Goal: Transaction & Acquisition: Purchase product/service

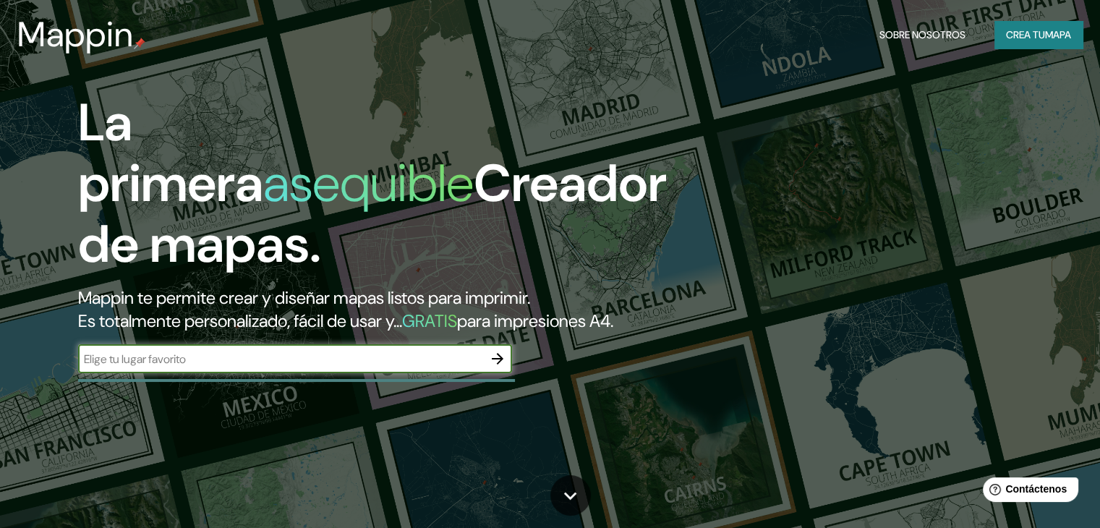
type input "o"
type input "peru, punta hermosa"
click at [504, 367] on icon "button" at bounding box center [497, 358] width 17 height 17
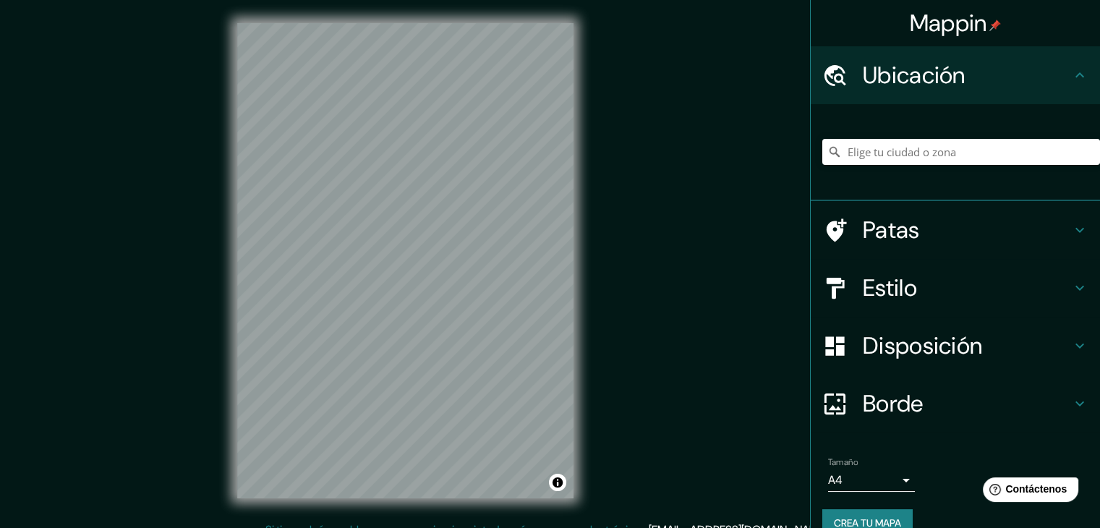
click at [606, 383] on div "Mappin Ubicación Patas Estilo Disposición Borde Elige un borde. Consejo : puede…" at bounding box center [550, 272] width 1100 height 545
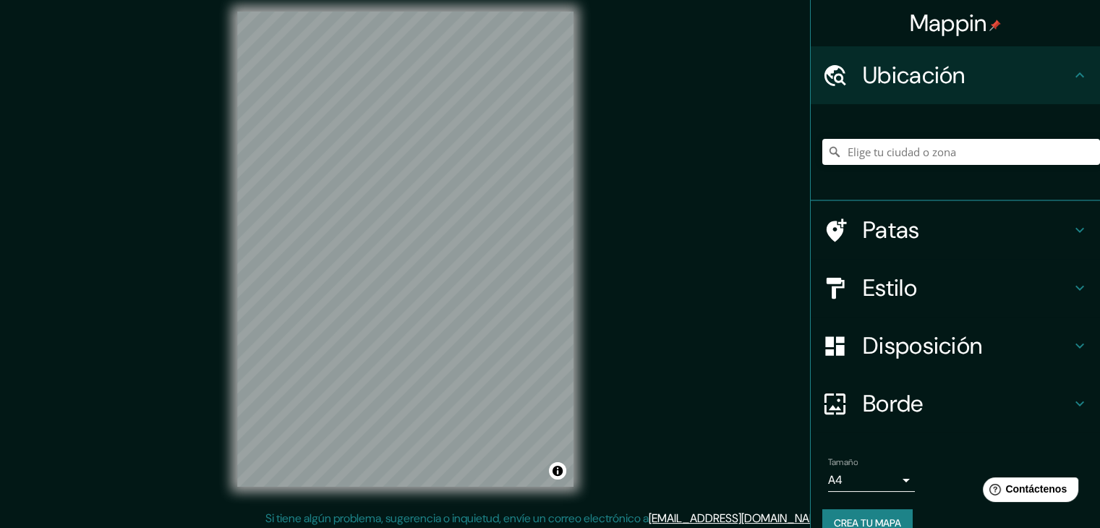
scroll to position [12, 0]
click at [853, 150] on input "Elige tu ciudad o zona" at bounding box center [962, 152] width 278 height 26
type input "Perú"
click at [1001, 273] on h4 "Estilo" at bounding box center [967, 287] width 208 height 29
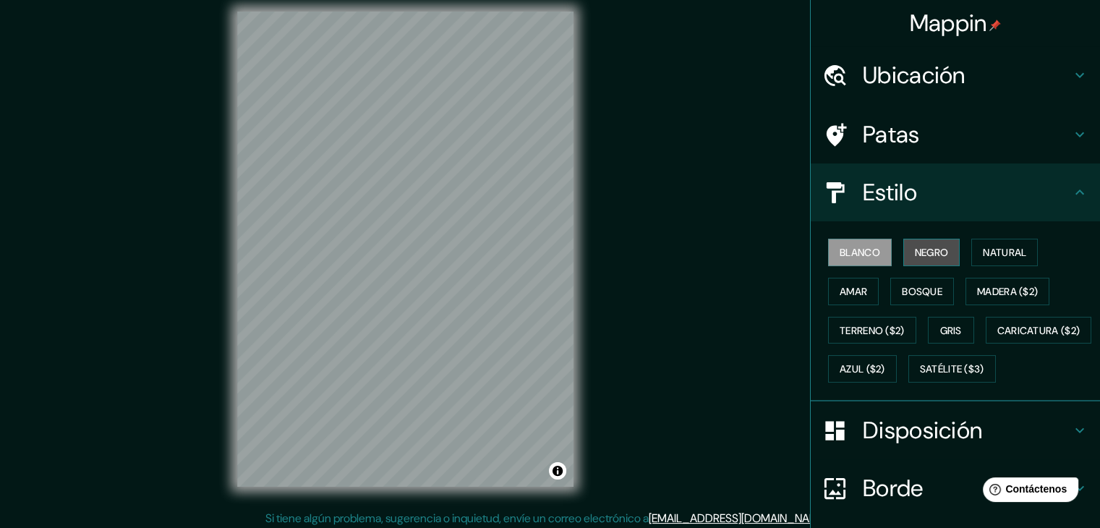
click at [915, 250] on font "Negro" at bounding box center [932, 252] width 34 height 13
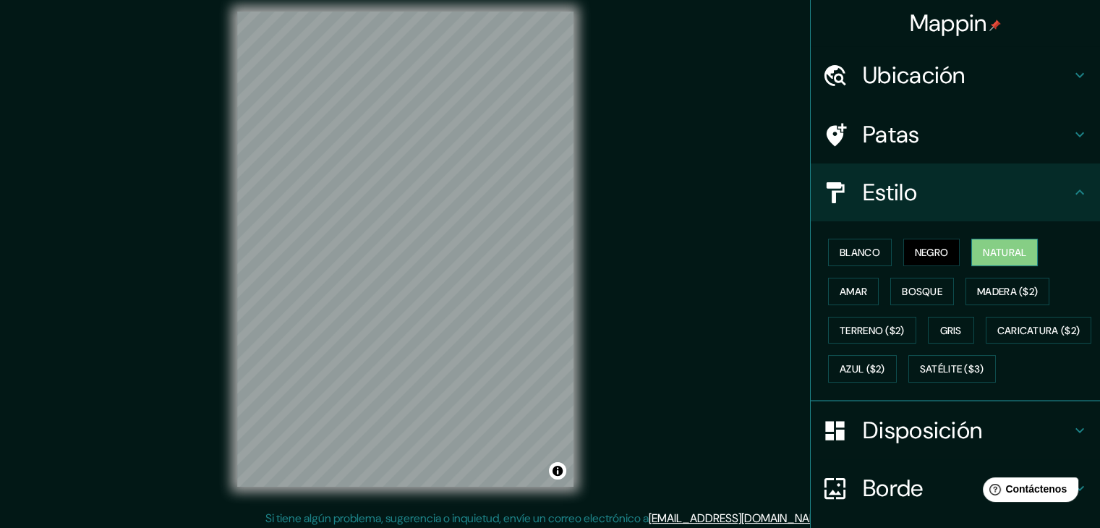
click at [983, 258] on font "Natural" at bounding box center [1004, 252] width 43 height 19
click at [840, 289] on font "Amar" at bounding box center [853, 291] width 27 height 13
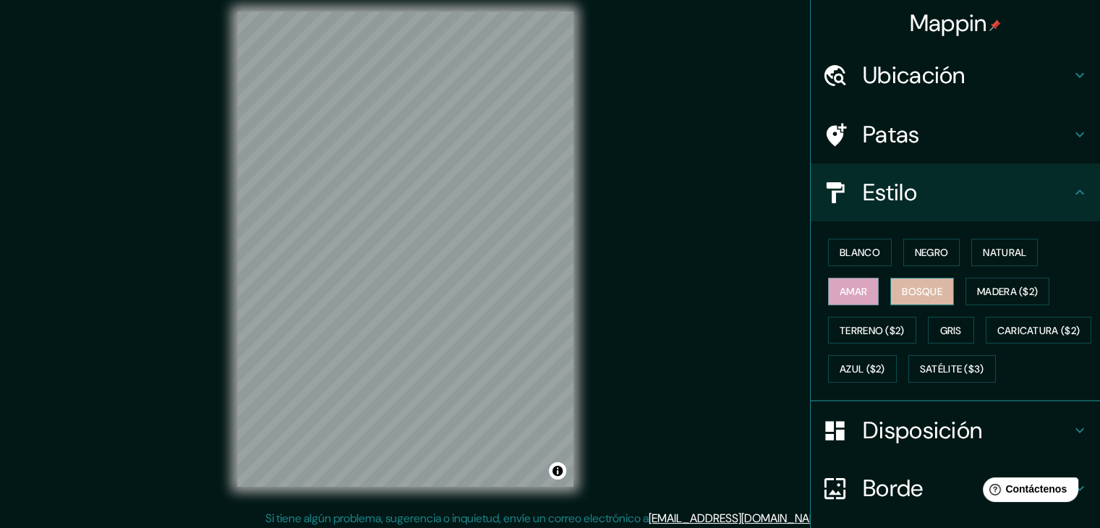
click at [912, 293] on font "Bosque" at bounding box center [922, 291] width 41 height 13
click at [972, 302] on button "Madera ($2)" at bounding box center [1008, 291] width 84 height 27
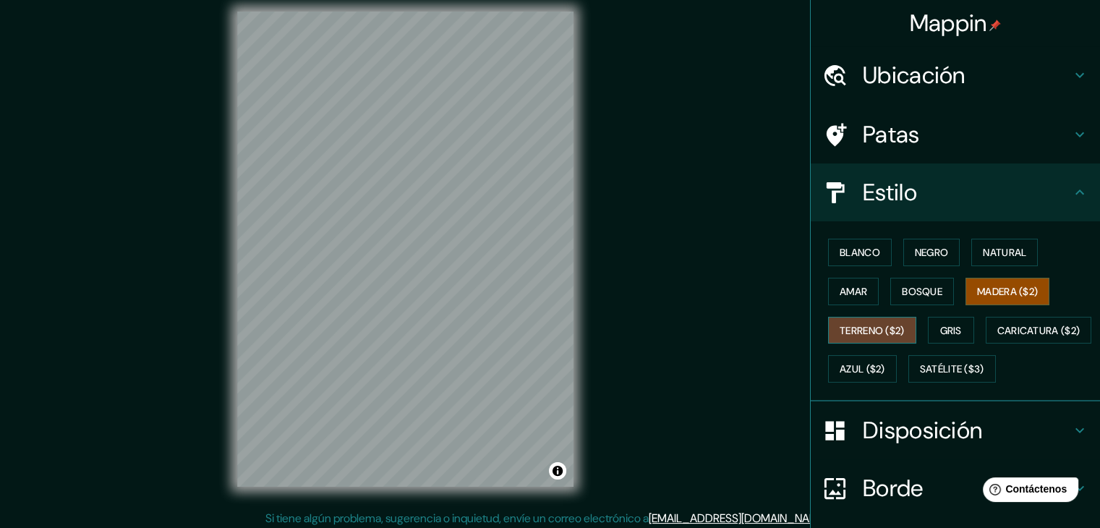
click at [849, 324] on font "Terreno ($2)" at bounding box center [872, 330] width 65 height 13
click at [940, 330] on font "Gris" at bounding box center [951, 330] width 22 height 13
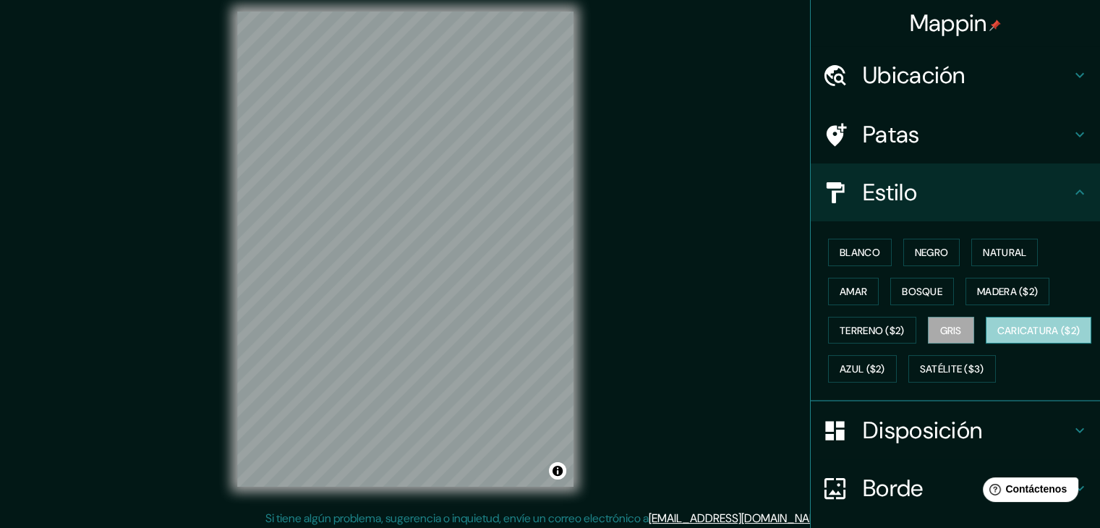
click at [998, 337] on font "Caricatura ($2)" at bounding box center [1039, 330] width 83 height 13
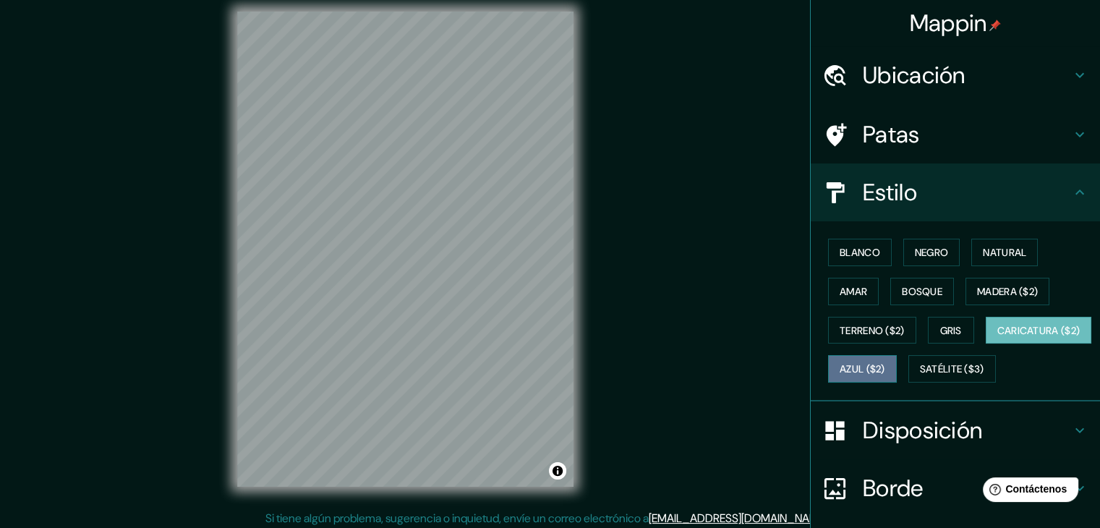
click at [885, 371] on font "Azul ($2)" at bounding box center [863, 369] width 46 height 13
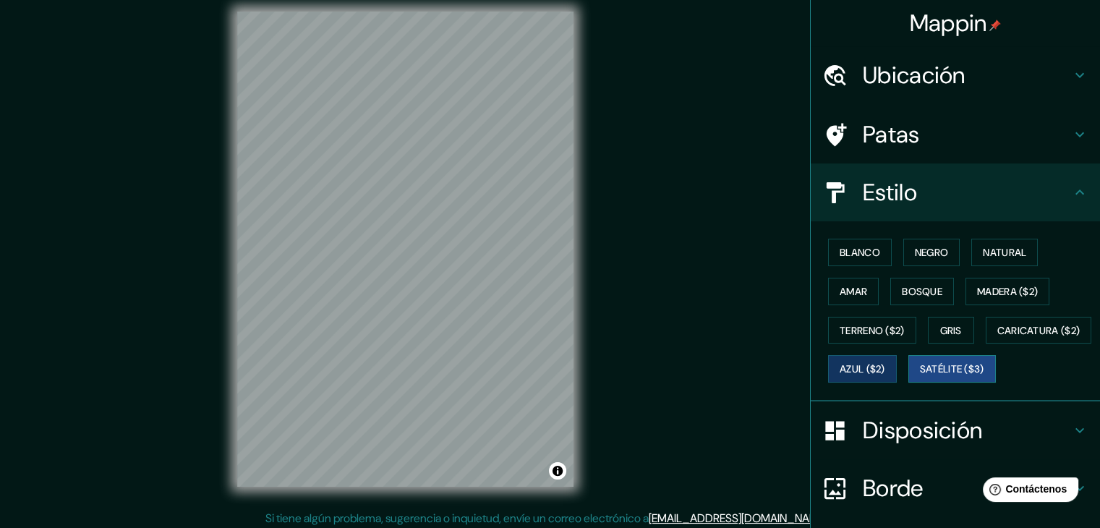
click at [920, 376] on font "Satélite ($3)" at bounding box center [952, 369] width 64 height 13
click at [854, 247] on font "Blanco" at bounding box center [860, 252] width 41 height 13
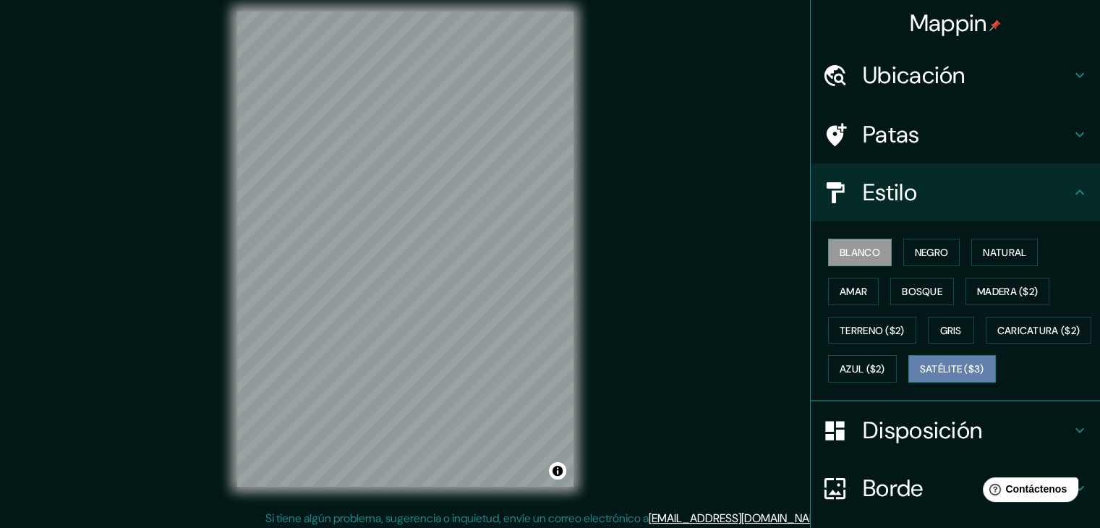
click at [920, 376] on font "Satélite ($3)" at bounding box center [952, 369] width 64 height 13
click at [862, 262] on button "Blanco" at bounding box center [860, 252] width 64 height 27
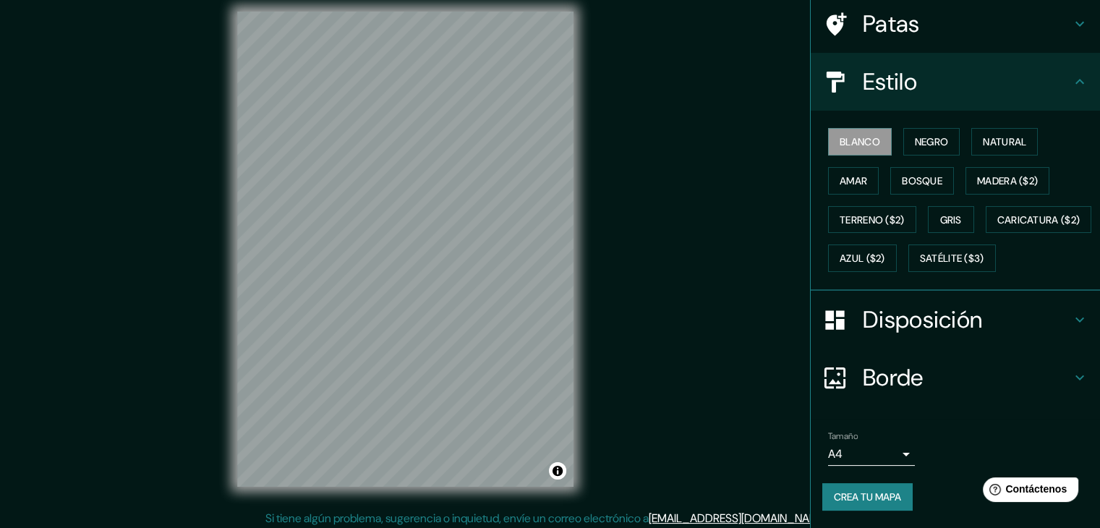
scroll to position [146, 0]
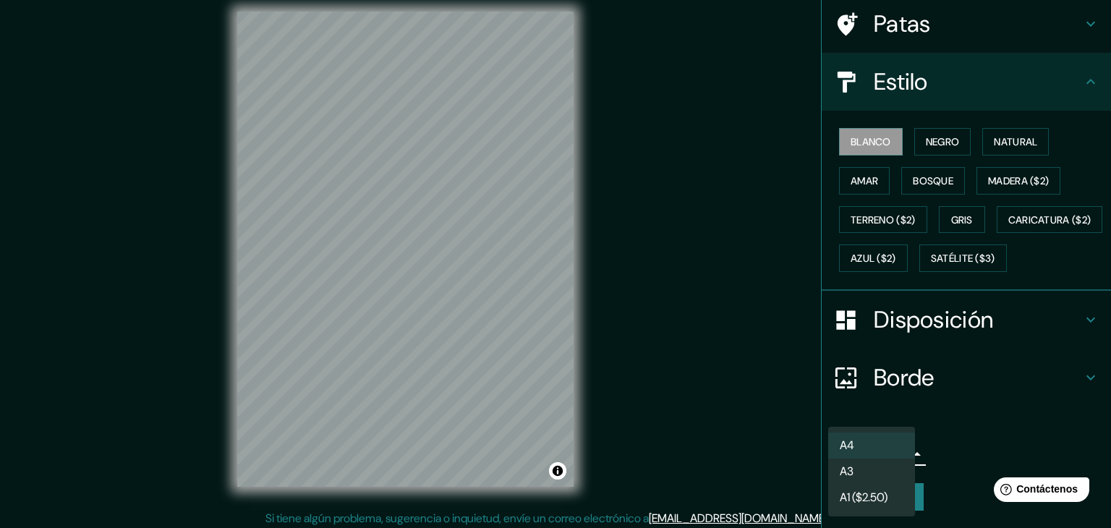
click at [885, 453] on body "Mappin Ubicación Perú Perú Perugia Perugia, Italia Perugia Italia Perúíbe São P…" at bounding box center [555, 252] width 1111 height 528
click at [870, 475] on li "A3" at bounding box center [871, 472] width 87 height 27
type input "a4"
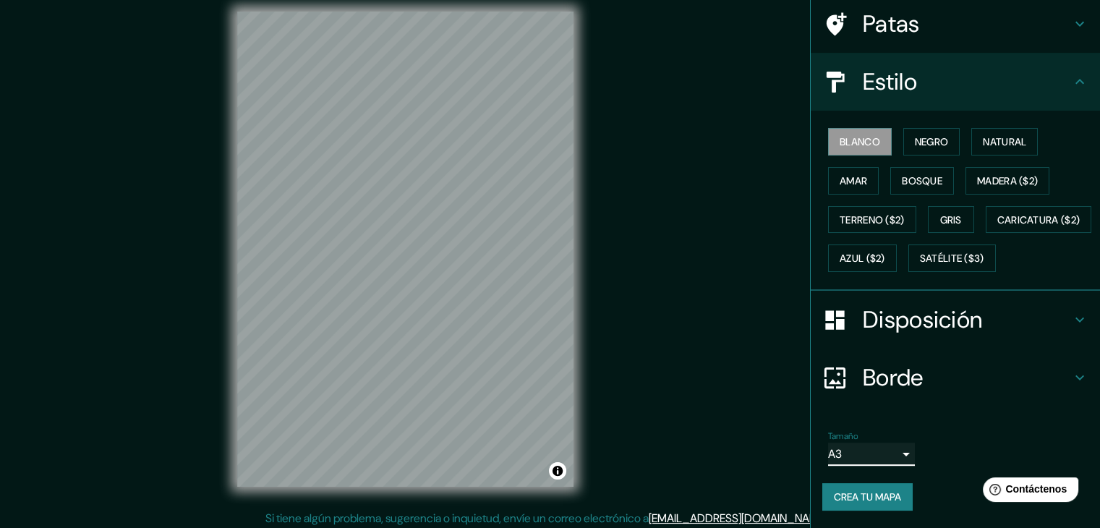
scroll to position [17, 0]
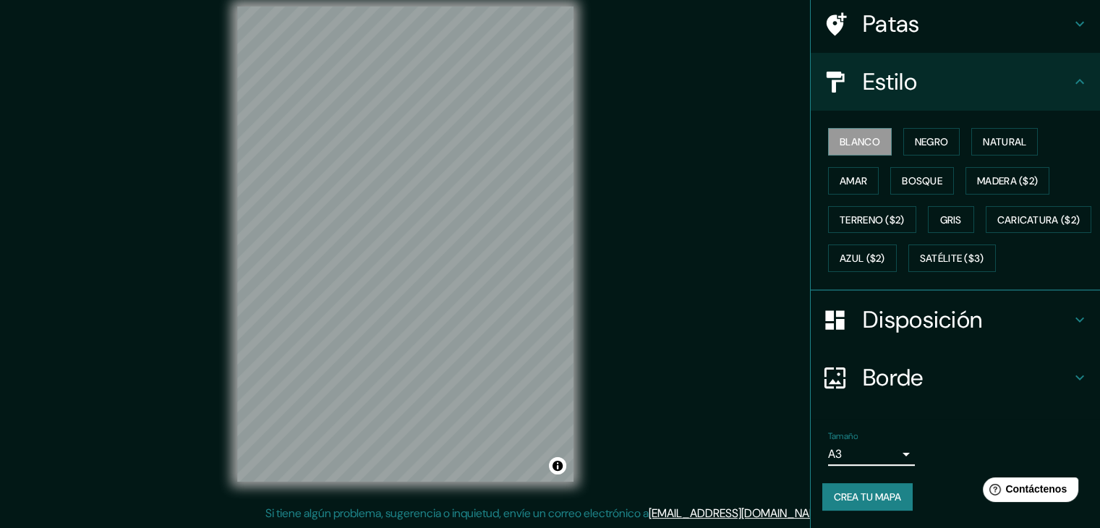
click at [885, 503] on font "Crea tu mapa" at bounding box center [867, 496] width 67 height 13
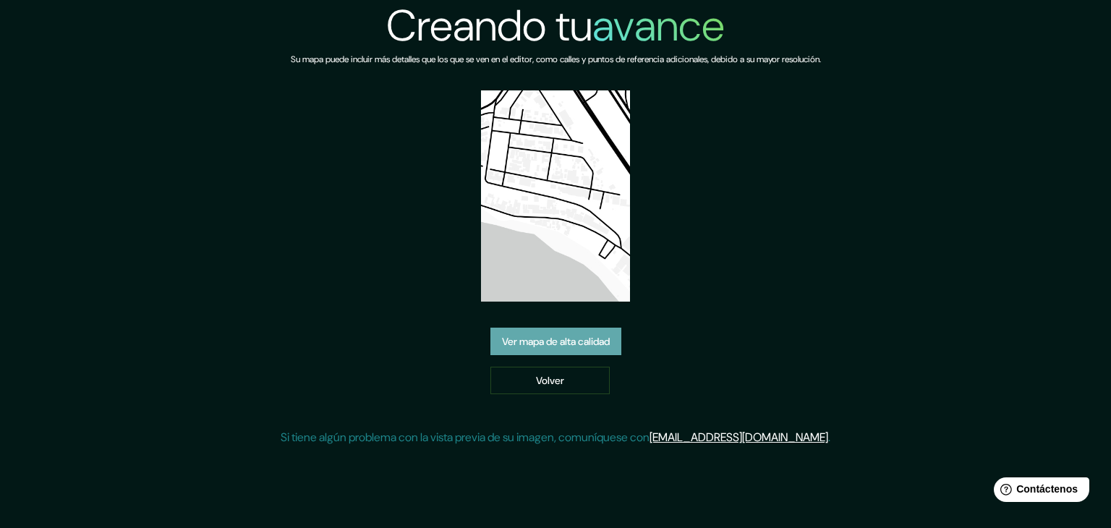
click at [605, 351] on link "Ver mapa de alta calidad" at bounding box center [555, 341] width 131 height 27
